Goal: Task Accomplishment & Management: Use online tool/utility

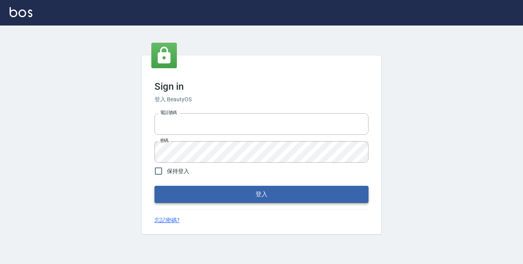
type input "0229470385"
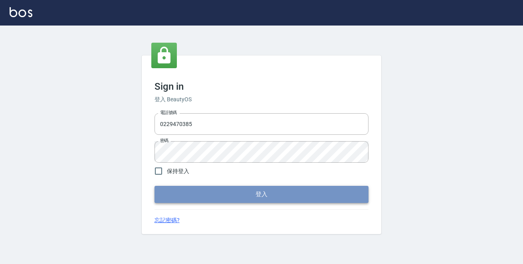
click at [290, 192] on button "登入" at bounding box center [261, 194] width 214 height 17
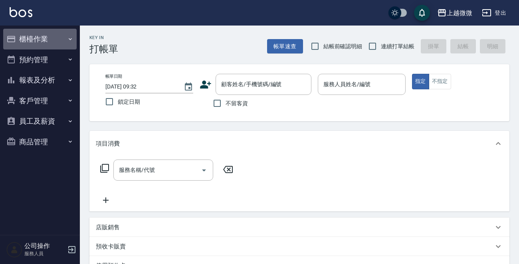
click at [72, 39] on icon "button" at bounding box center [70, 39] width 6 height 6
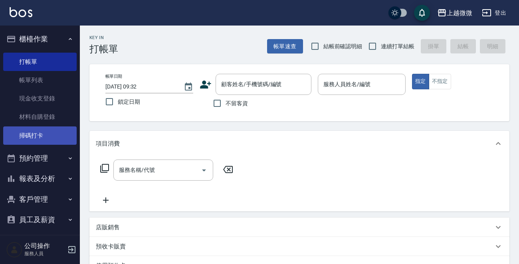
click at [47, 132] on link "掃碼打卡" at bounding box center [39, 136] width 73 height 18
